Goal: Navigation & Orientation: Find specific page/section

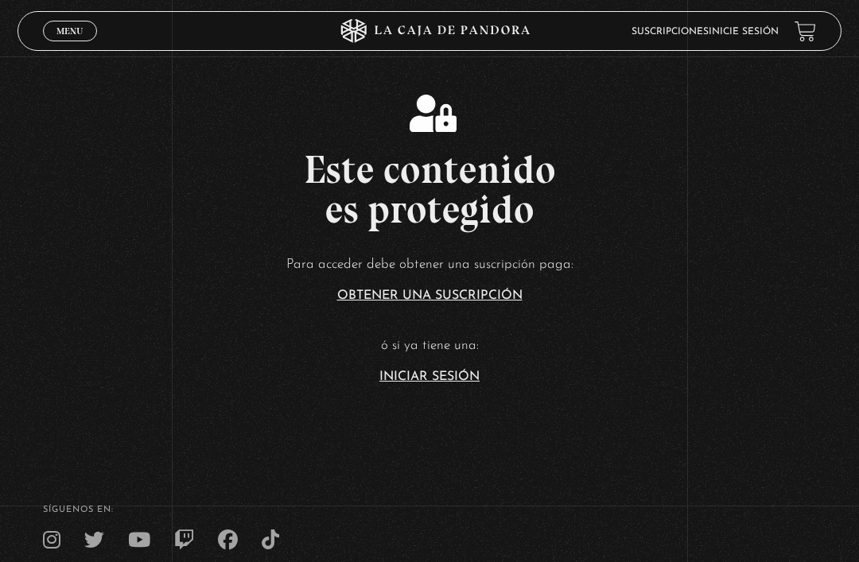
click at [453, 383] on link "Iniciar Sesión" at bounding box center [429, 377] width 100 height 13
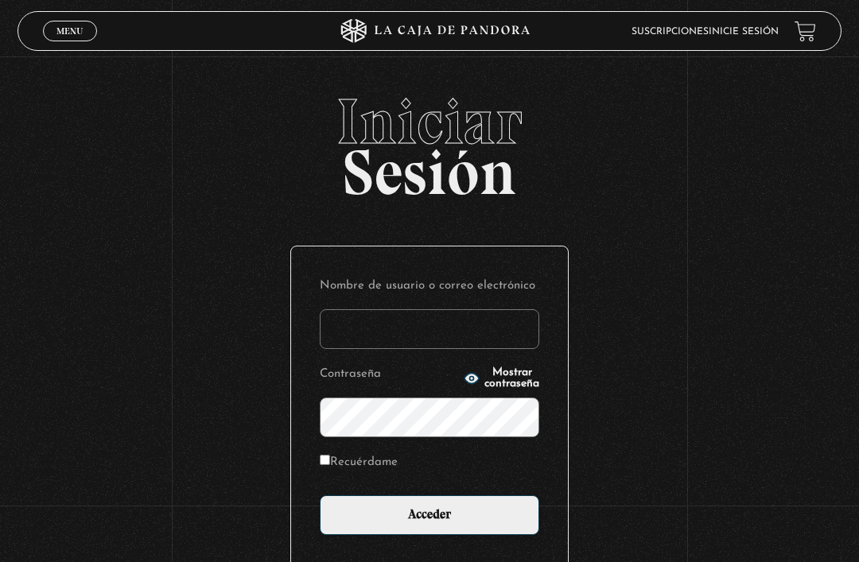
type input "[EMAIL_ADDRESS][DOMAIN_NAME]"
click at [429, 523] on input "Acceder" at bounding box center [429, 515] width 219 height 40
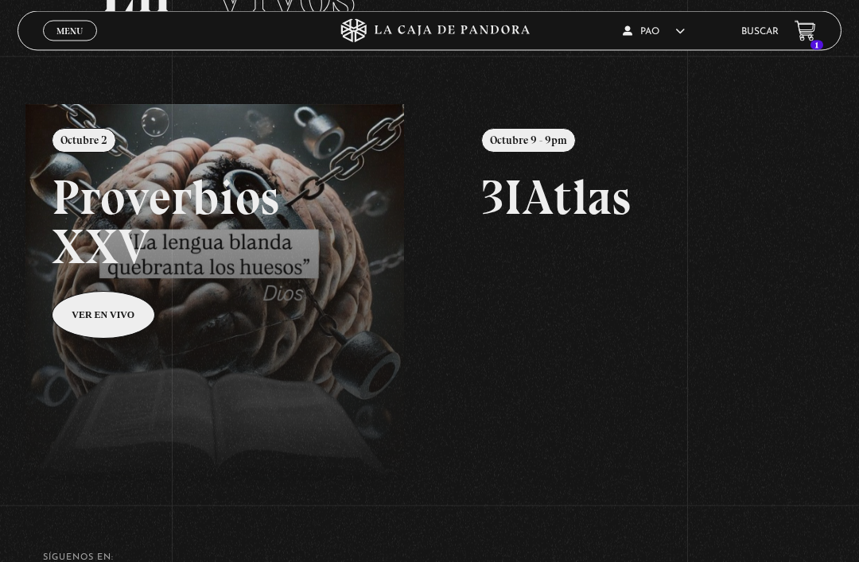
scroll to position [134, 0]
